Goal: Task Accomplishment & Management: Use online tool/utility

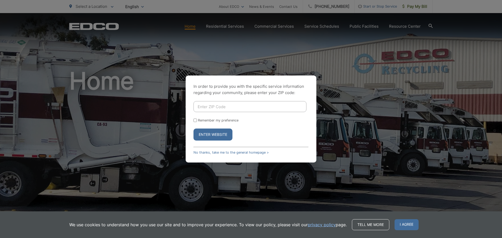
click at [248, 106] on input "Enter ZIP Code" at bounding box center [250, 106] width 113 height 11
type input "90802"
click at [196, 121] on input "Remember my preference" at bounding box center [195, 120] width 3 height 3
checkbox input "true"
click at [212, 136] on button "Enter Website" at bounding box center [213, 135] width 39 height 12
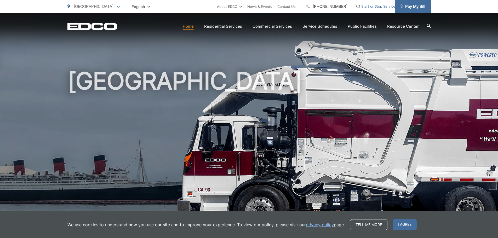
click at [413, 8] on span "Pay My Bill" at bounding box center [413, 6] width 25 height 6
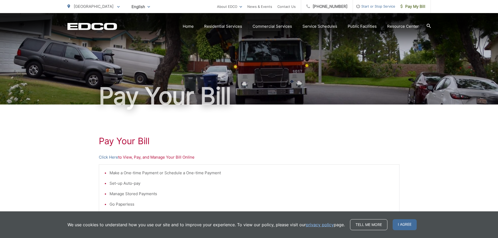
click at [134, 159] on p "Click Here to View, Pay, and Manage Your Bill Online" at bounding box center [249, 157] width 301 height 6
click at [114, 157] on link "Click Here" at bounding box center [108, 157] width 19 height 6
